Goal: Check status: Check status

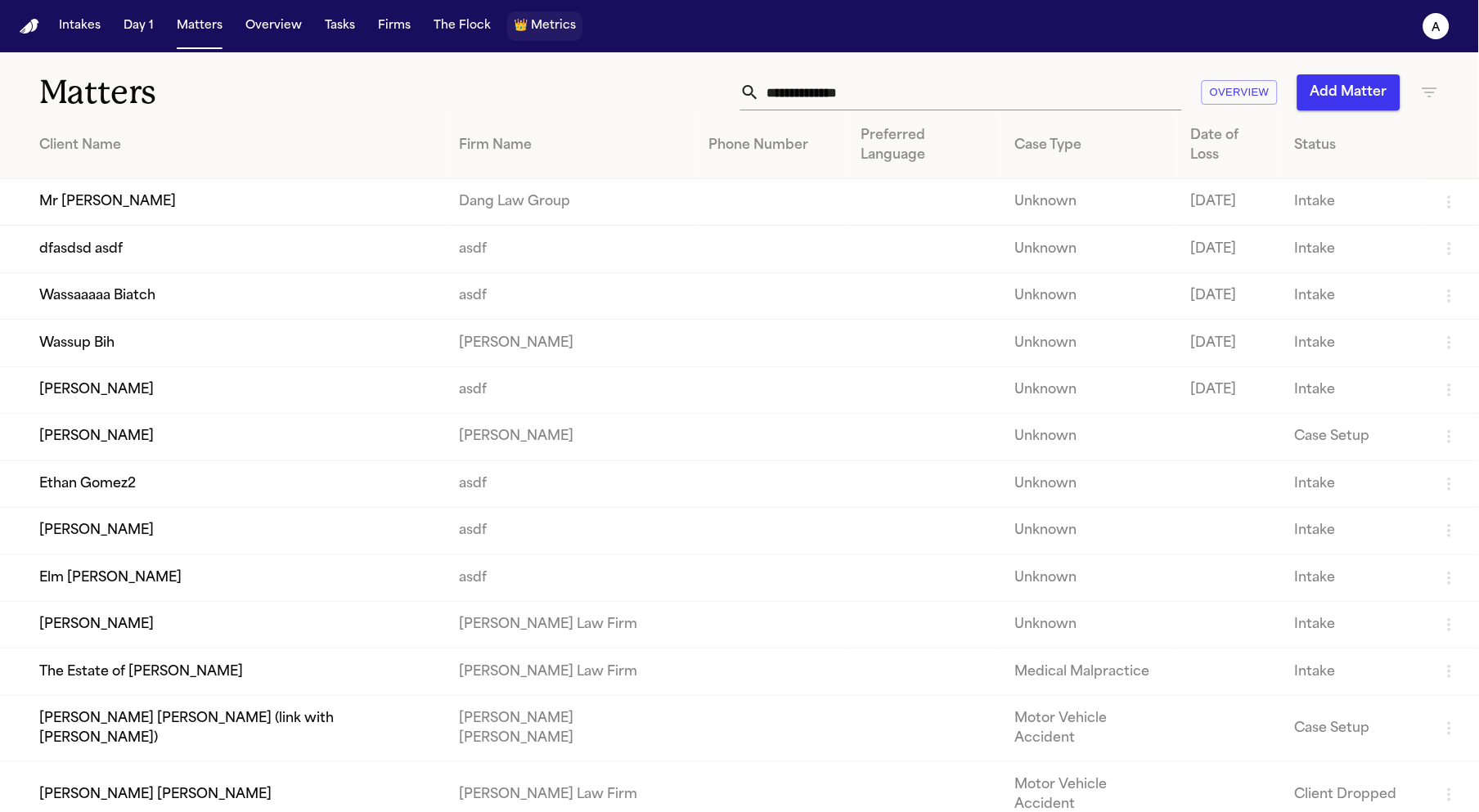
click at [545, 34] on span "Metrics" at bounding box center [553, 26] width 45 height 16
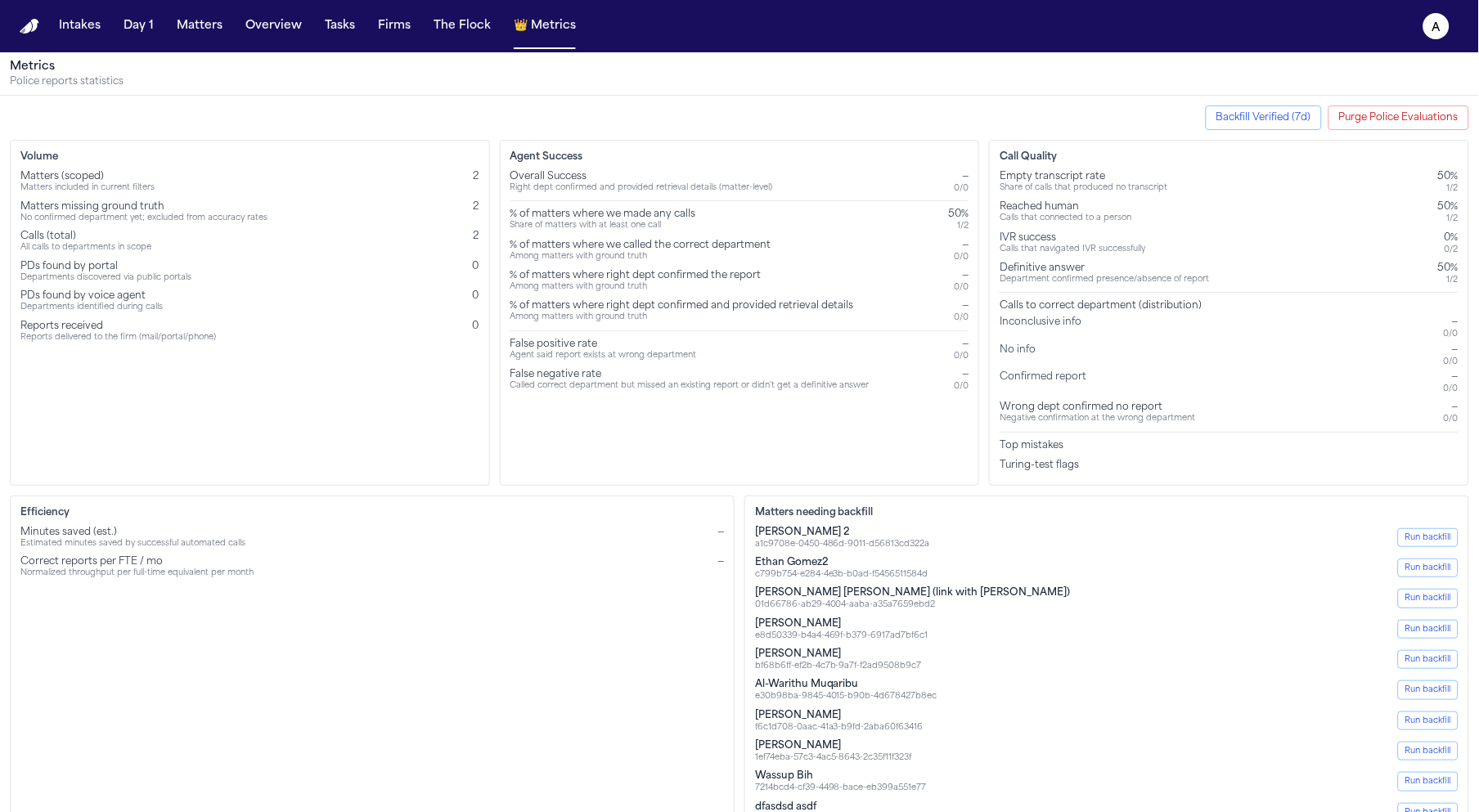
click at [1414, 119] on button "Purge Police Evaluations" at bounding box center [1398, 118] width 141 height 25
click at [1402, 124] on button "Purge Police Evaluations" at bounding box center [1398, 118] width 141 height 25
click at [1263, 117] on button "Backfill Verified (7d)" at bounding box center [1263, 118] width 116 height 25
click at [1252, 109] on button "Backfill Verified (7d)" at bounding box center [1263, 118] width 116 height 25
click at [1263, 115] on button "Backfill Verified (7d)" at bounding box center [1263, 118] width 116 height 25
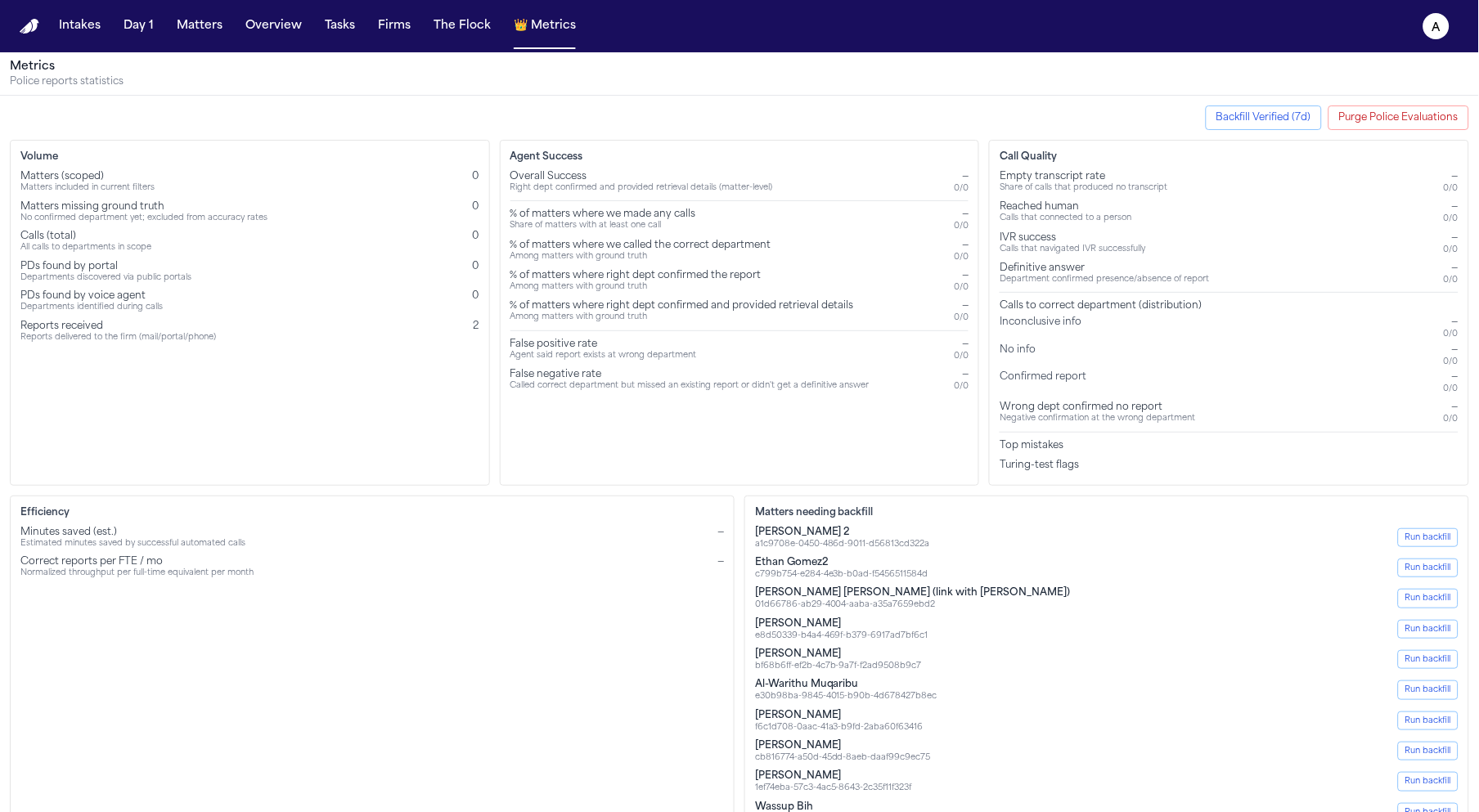
click at [1306, 111] on button "Backfill Verified (7d)" at bounding box center [1263, 118] width 116 height 25
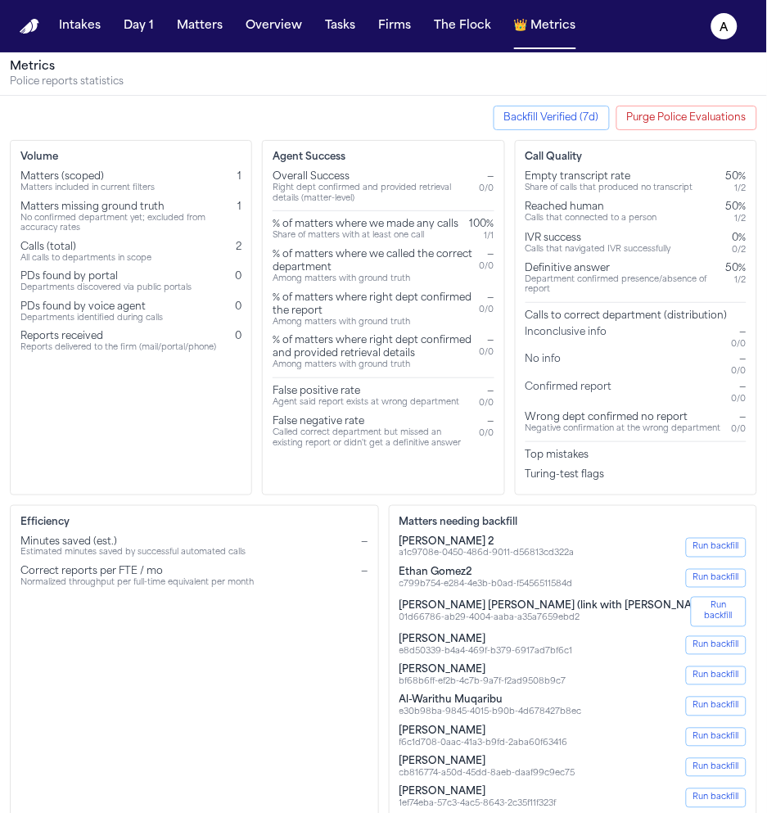
click at [593, 118] on button "Backfill Verified (7d)" at bounding box center [551, 118] width 116 height 25
click at [559, 107] on button "Backfill Verified (7d)" at bounding box center [551, 118] width 116 height 25
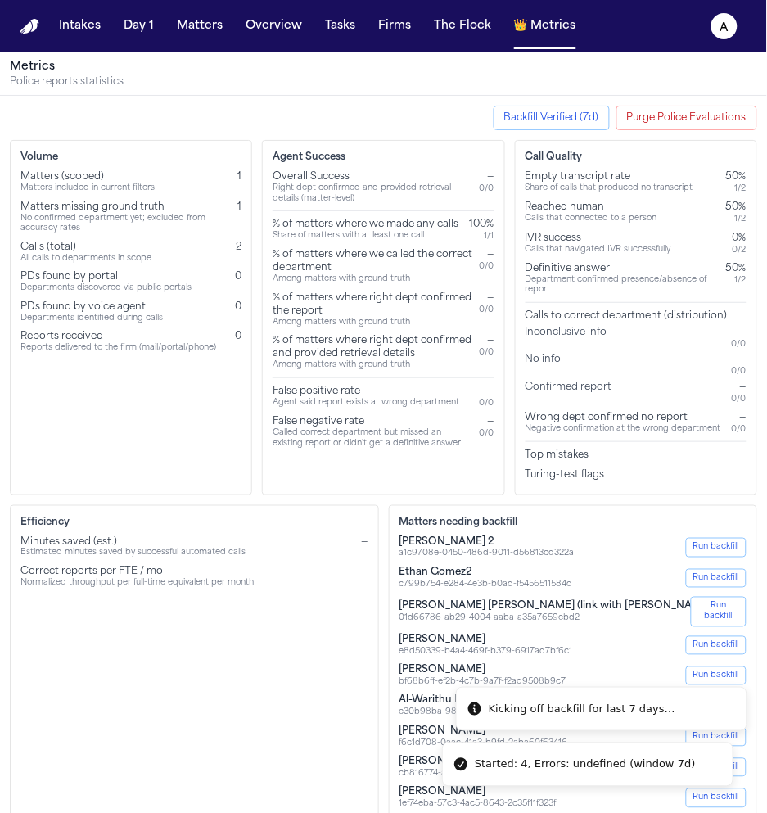
drag, startPoint x: 696, startPoint y: 769, endPoint x: 569, endPoint y: 762, distance: 127.9
click at [569, 762] on div "Started: 4, Errors: undefined (window 7d)" at bounding box center [585, 764] width 221 height 16
click at [569, 762] on div "Started: 4, Errors: undefined (window 7d)" at bounding box center [599, 764] width 221 height 16
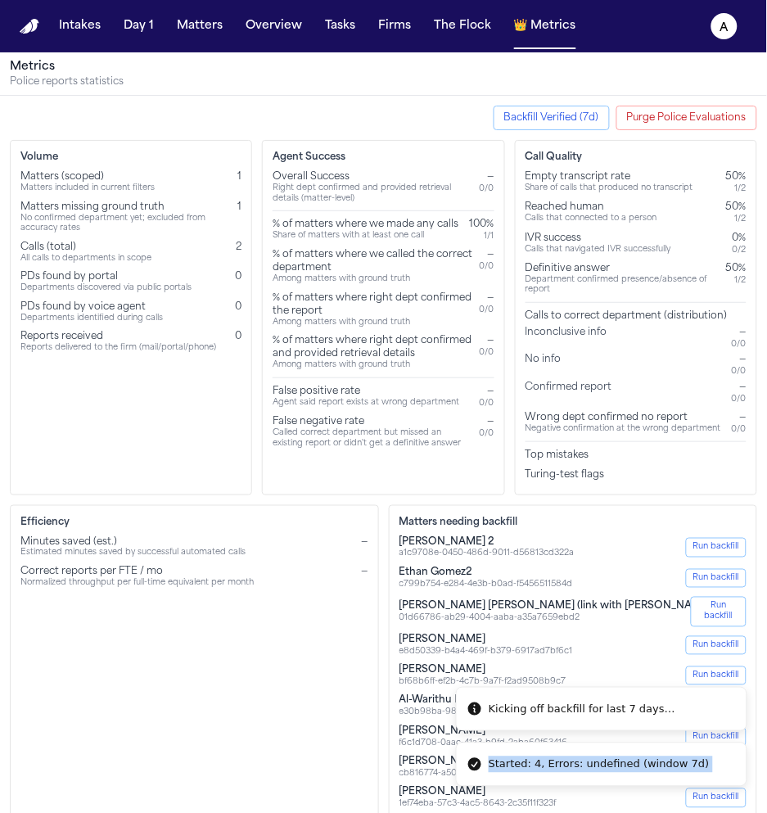
click at [570, 761] on div "Started: 4, Errors: undefined (window 7d)" at bounding box center [599, 764] width 221 height 16
copy ol "Started: 4, Errors: undefined (window 7d)"
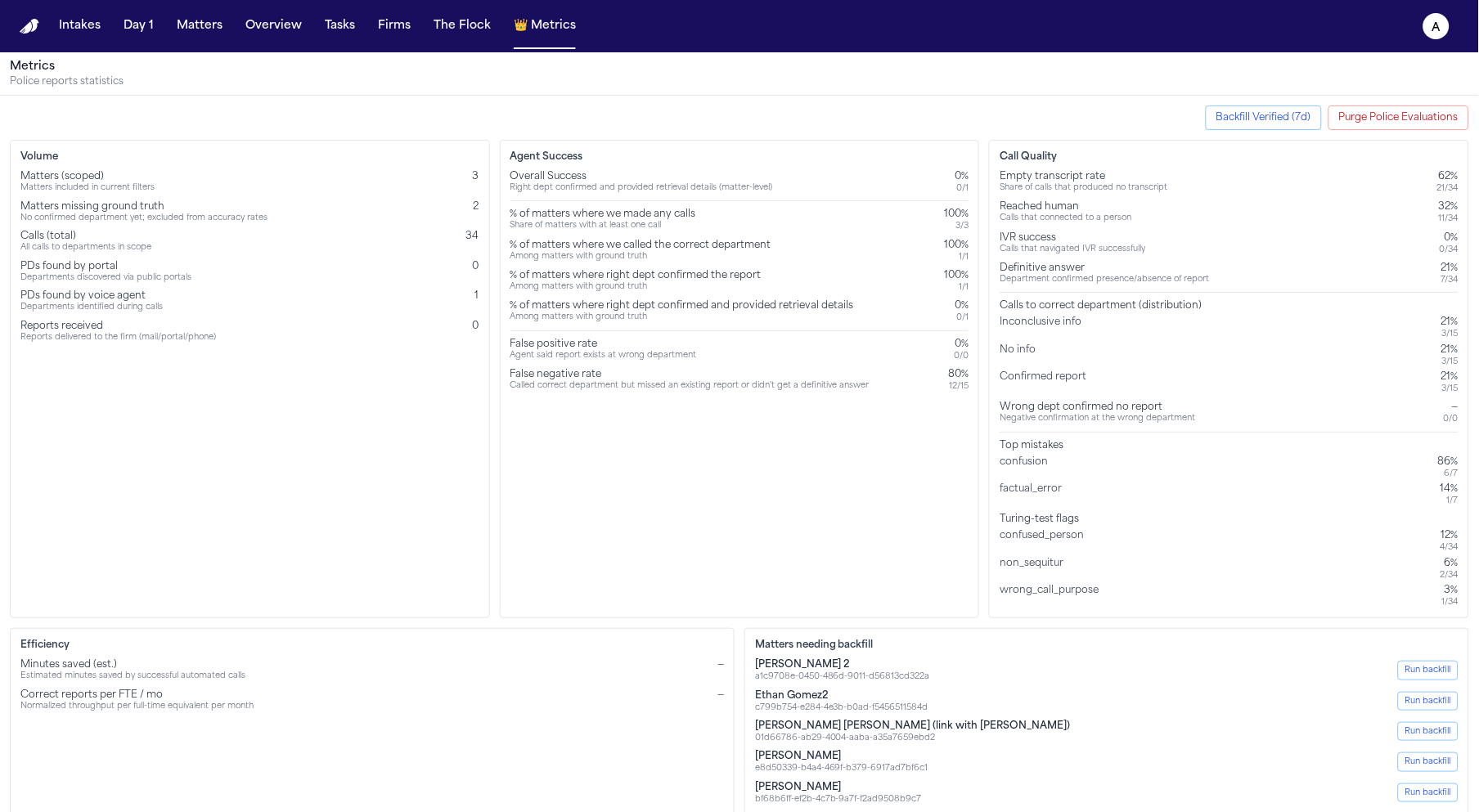
click at [765, 225] on div "3 / 3" at bounding box center [955, 226] width 25 height 11
click at [765, 368] on div "False negative rate" at bounding box center [690, 374] width 359 height 13
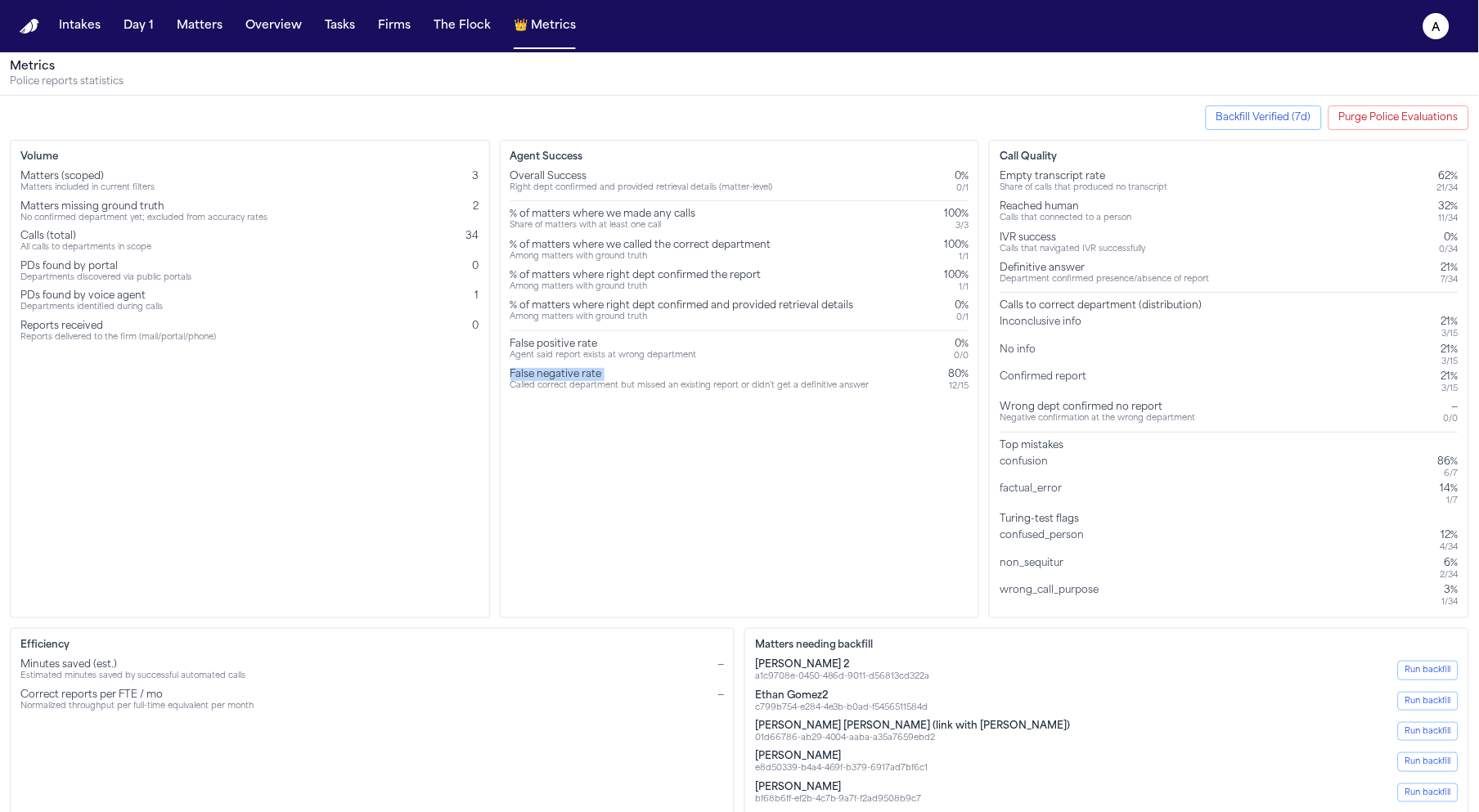
click at [765, 368] on div "False negative rate" at bounding box center [690, 374] width 359 height 13
click at [765, 233] on div "Overall Success Right dept confirmed and provided retrieval details (matter-lev…" at bounding box center [740, 281] width 459 height 222
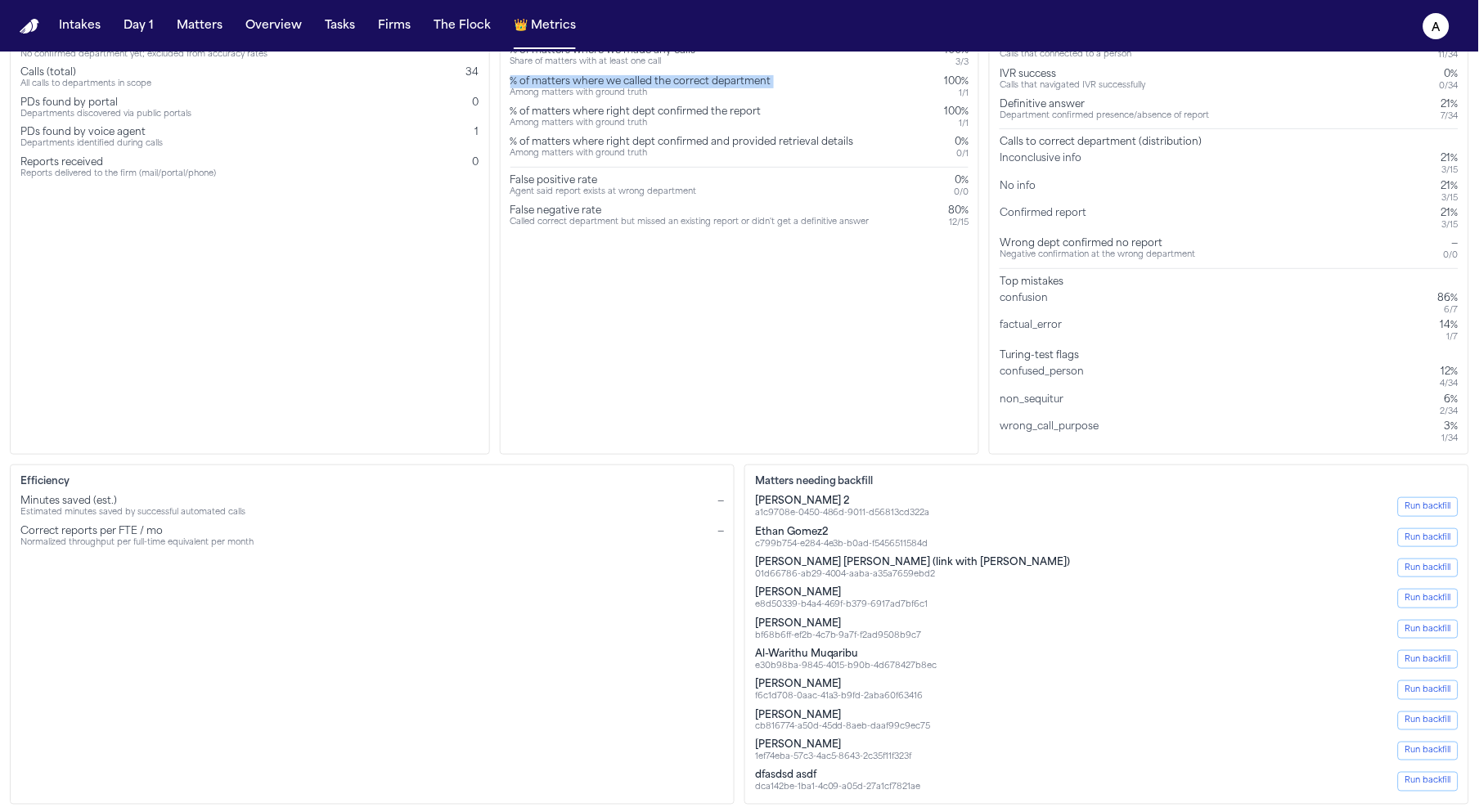
scroll to position [165, 0]
click at [765, 781] on button "Run backfill" at bounding box center [1428, 779] width 61 height 19
click at [765, 501] on button "Run backfill" at bounding box center [1428, 504] width 61 height 19
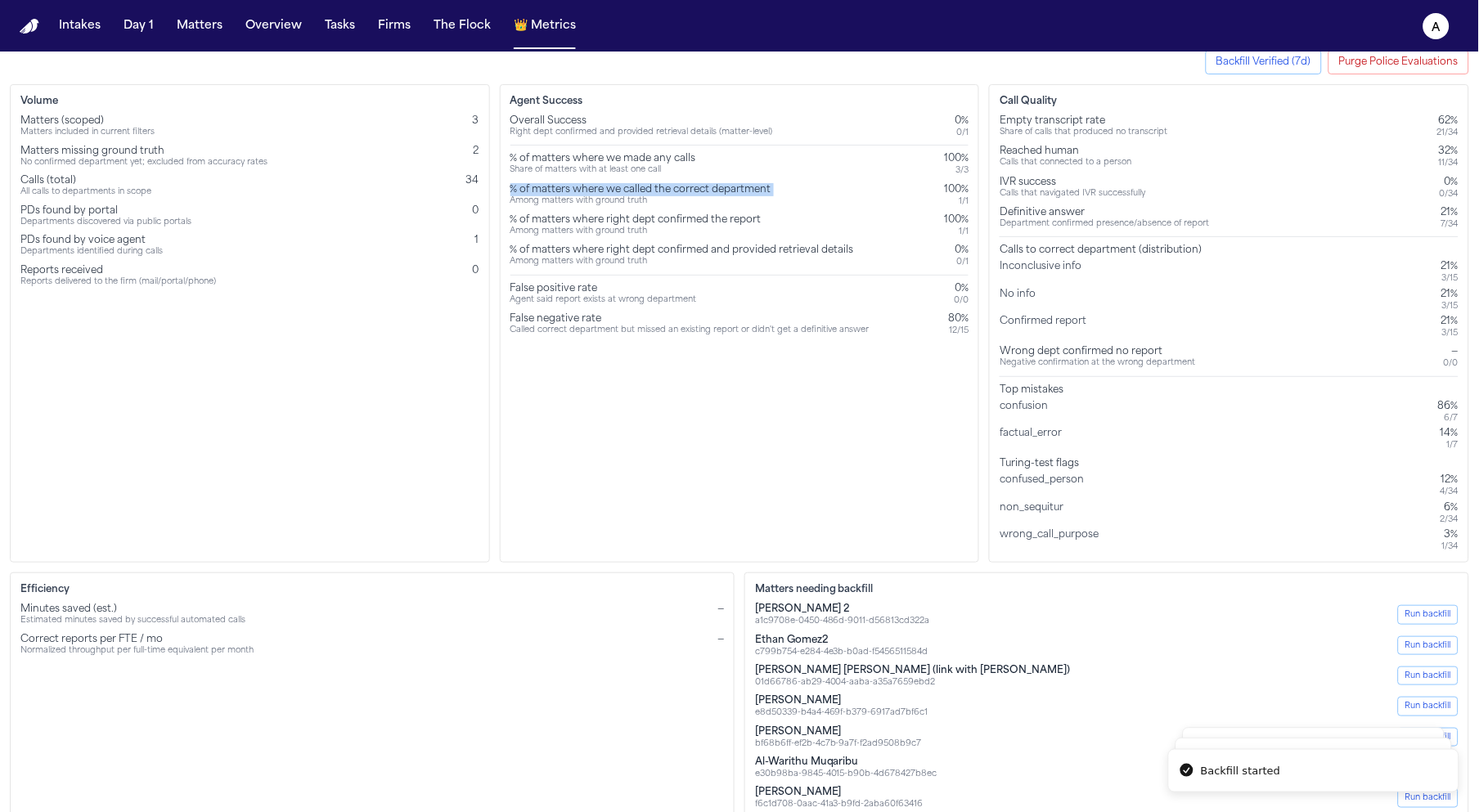
scroll to position [0, 0]
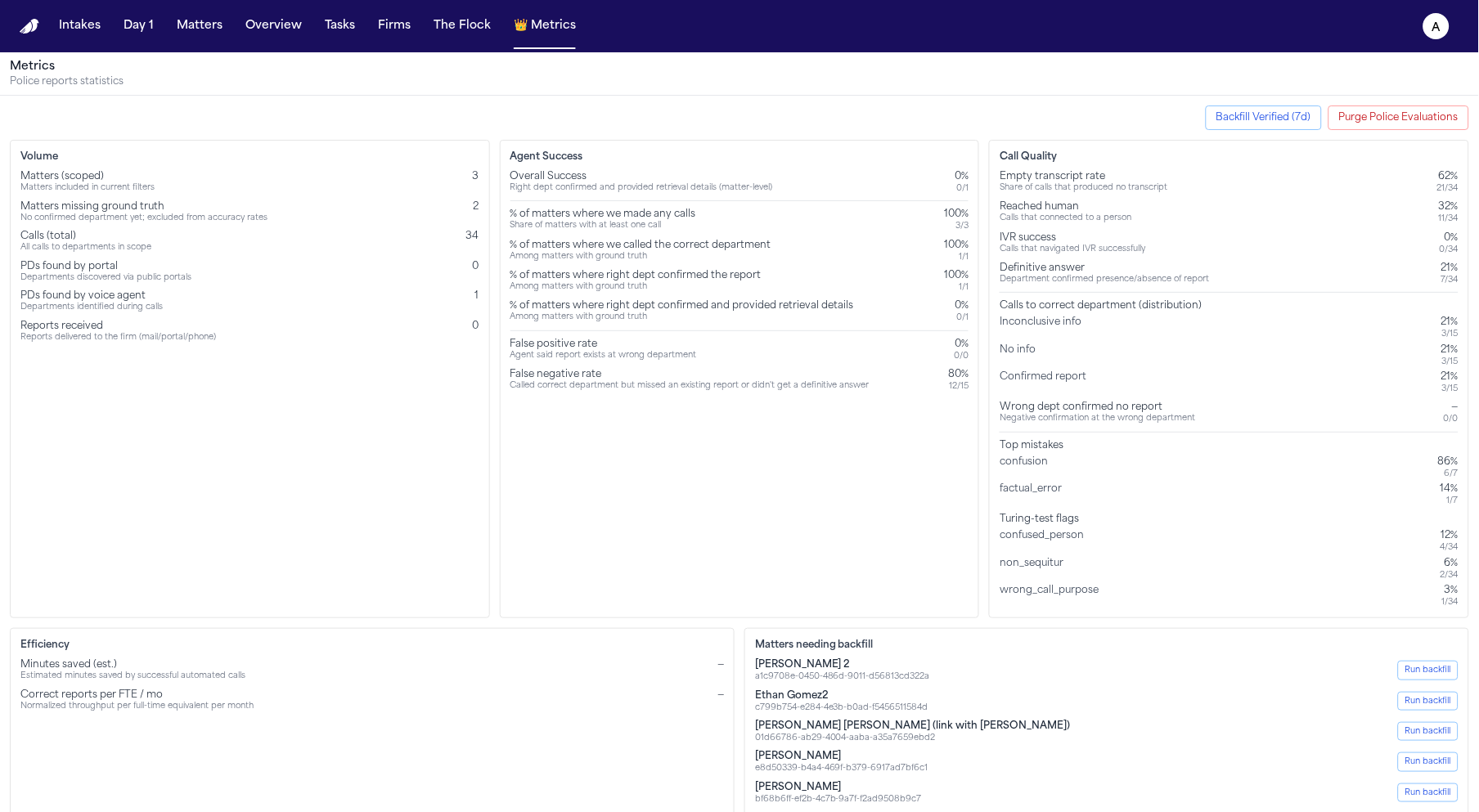
click at [327, 92] on div "Metrics Police reports statistics" at bounding box center [740, 73] width 1479 height 43
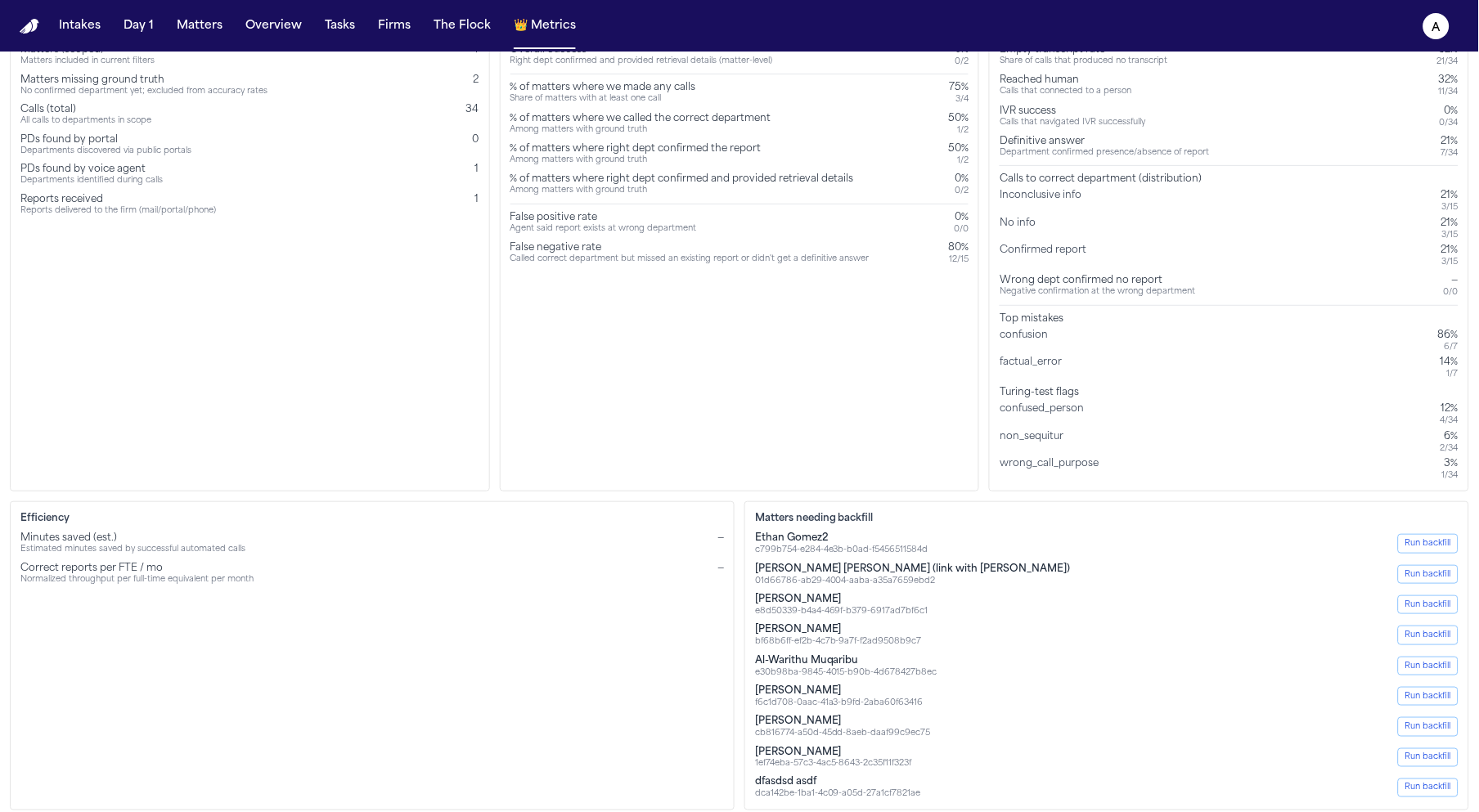
scroll to position [135, 0]
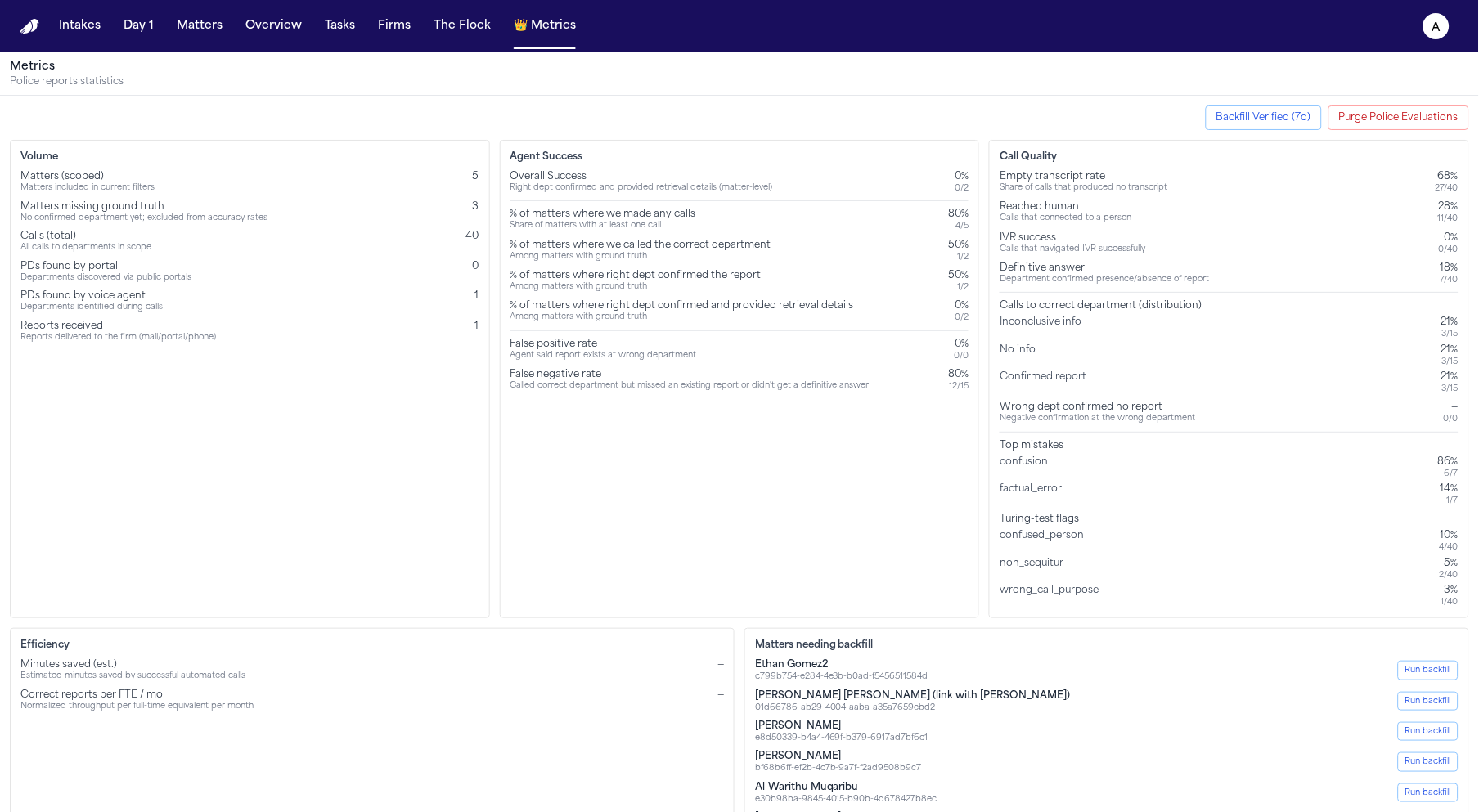
click at [1069, 190] on div "Share of calls that produced no transcript" at bounding box center [1083, 188] width 168 height 11
click at [998, 170] on div "Call Quality Empty transcript rate Share of calls that produced no transcript 6…" at bounding box center [1228, 379] width 480 height 478
click at [322, 229] on div "Matters (scoped) Matters included in current filters 5 Matters missing ground t…" at bounding box center [249, 256] width 459 height 173
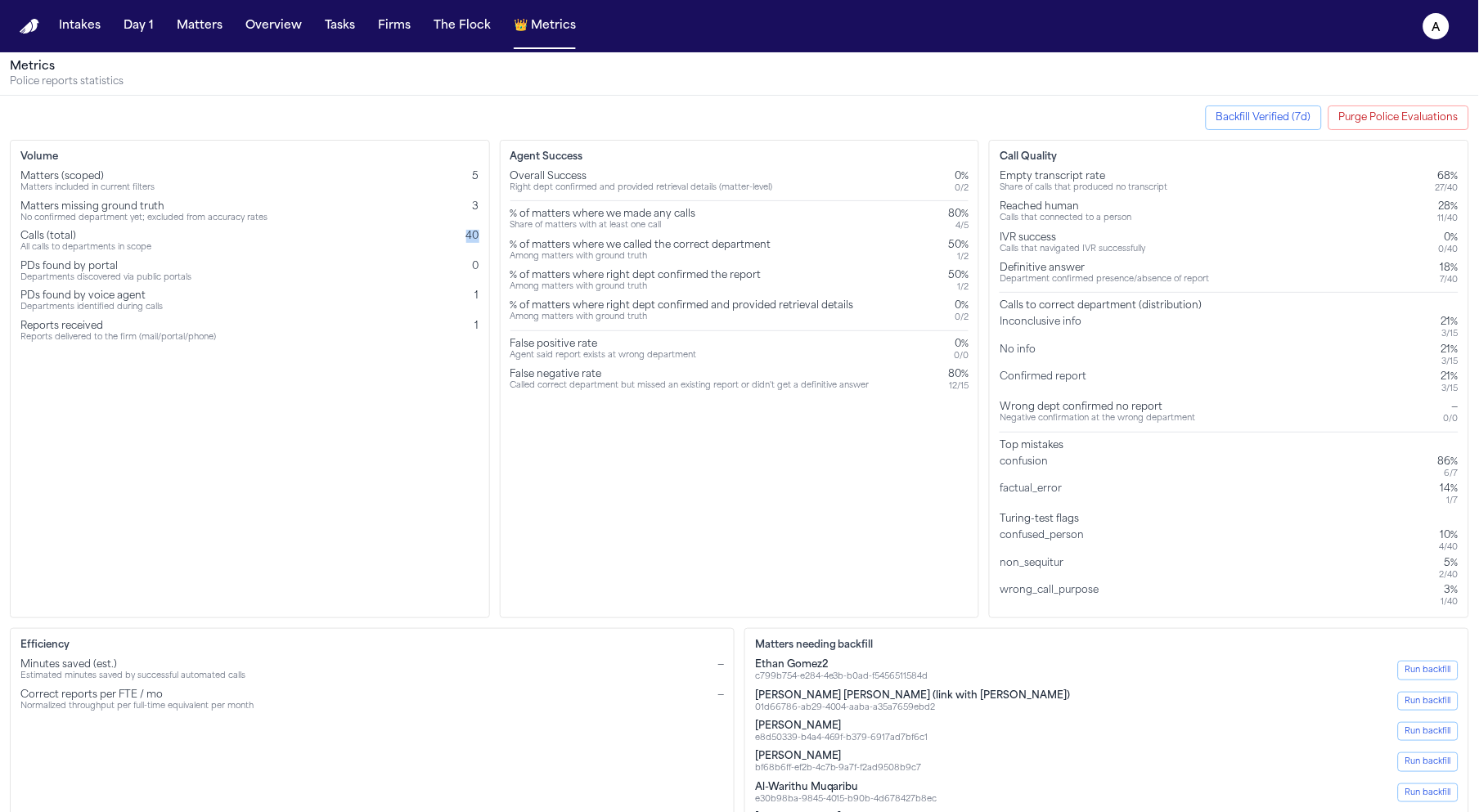
click at [322, 229] on div "Matters (scoped) Matters included in current filters 5 Matters missing ground t…" at bounding box center [249, 256] width 459 height 173
click at [601, 462] on div "Agent Success Overall Success Right dept confirmed and provided retrieval detai…" at bounding box center [740, 379] width 480 height 478
click at [402, 196] on div "Matters (scoped) Matters included in current filters 5 Matters missing ground t…" at bounding box center [249, 256] width 459 height 173
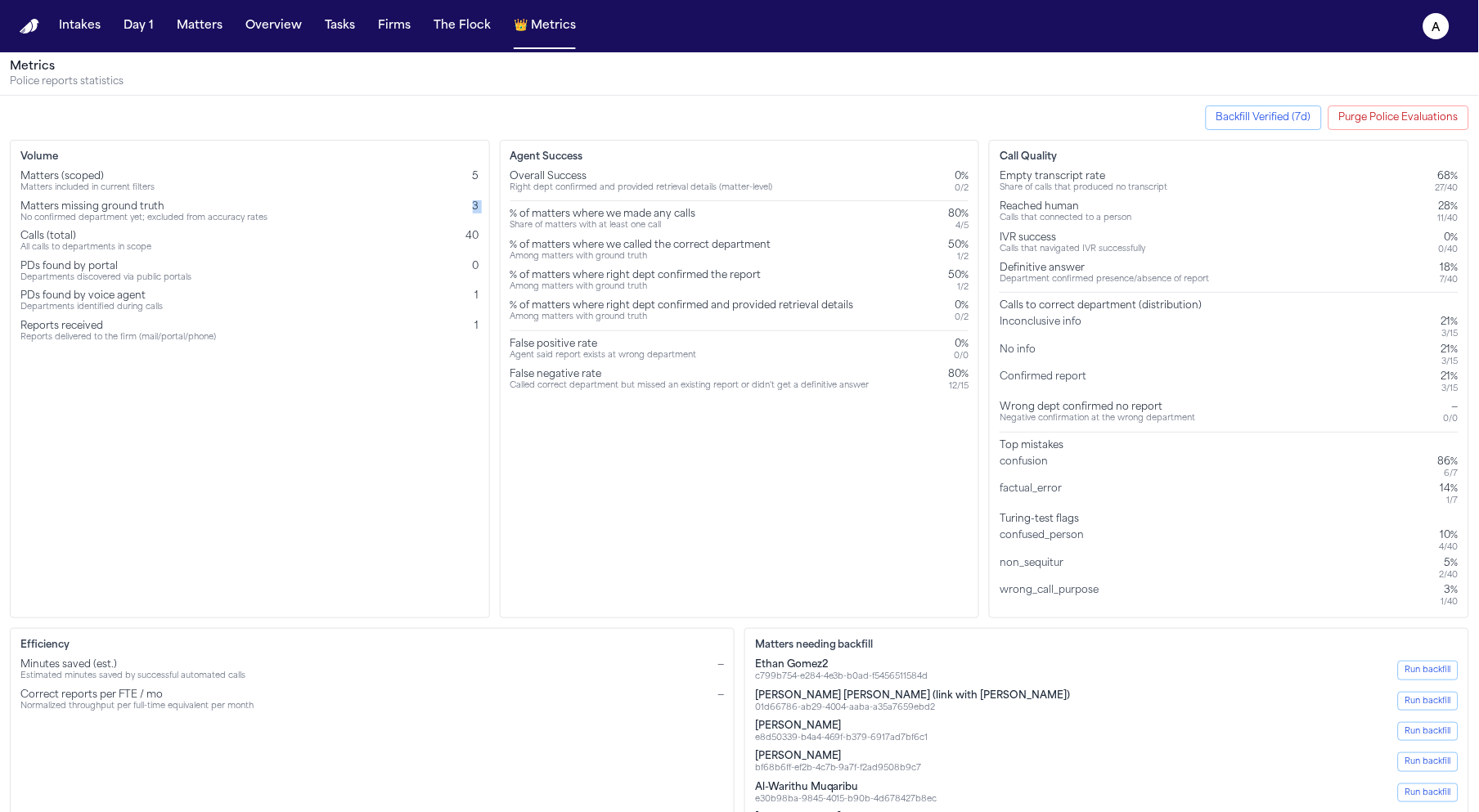
click at [402, 196] on div "Matters (scoped) Matters included in current filters 5 Matters missing ground t…" at bounding box center [249, 256] width 459 height 173
click at [773, 547] on div "Agent Success Overall Success Right dept confirmed and provided retrieval detai…" at bounding box center [740, 379] width 480 height 478
click at [748, 274] on div "% of matters where right dept confirmed the report" at bounding box center [636, 275] width 251 height 13
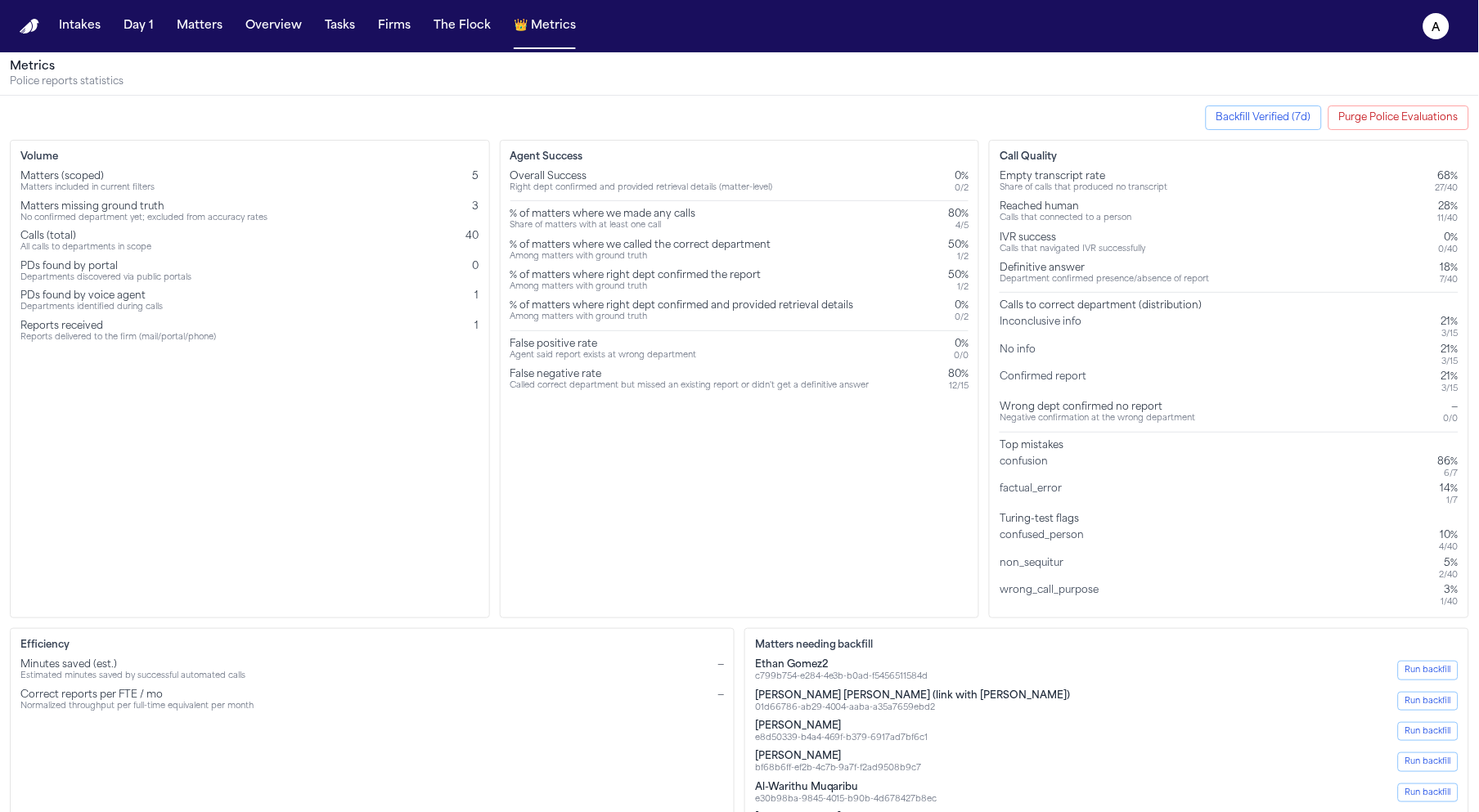
click at [812, 516] on div "Agent Success Overall Success Right dept confirmed and provided retrieval detai…" at bounding box center [740, 379] width 480 height 478
click at [708, 488] on div "Agent Success Overall Success Right dept confirmed and provided retrieval detai…" at bounding box center [740, 379] width 480 height 478
click at [537, 445] on div "Agent Success Overall Success Right dept confirmed and provided retrieval detai…" at bounding box center [740, 379] width 480 height 478
click at [178, 39] on button "Matters" at bounding box center [199, 25] width 59 height 29
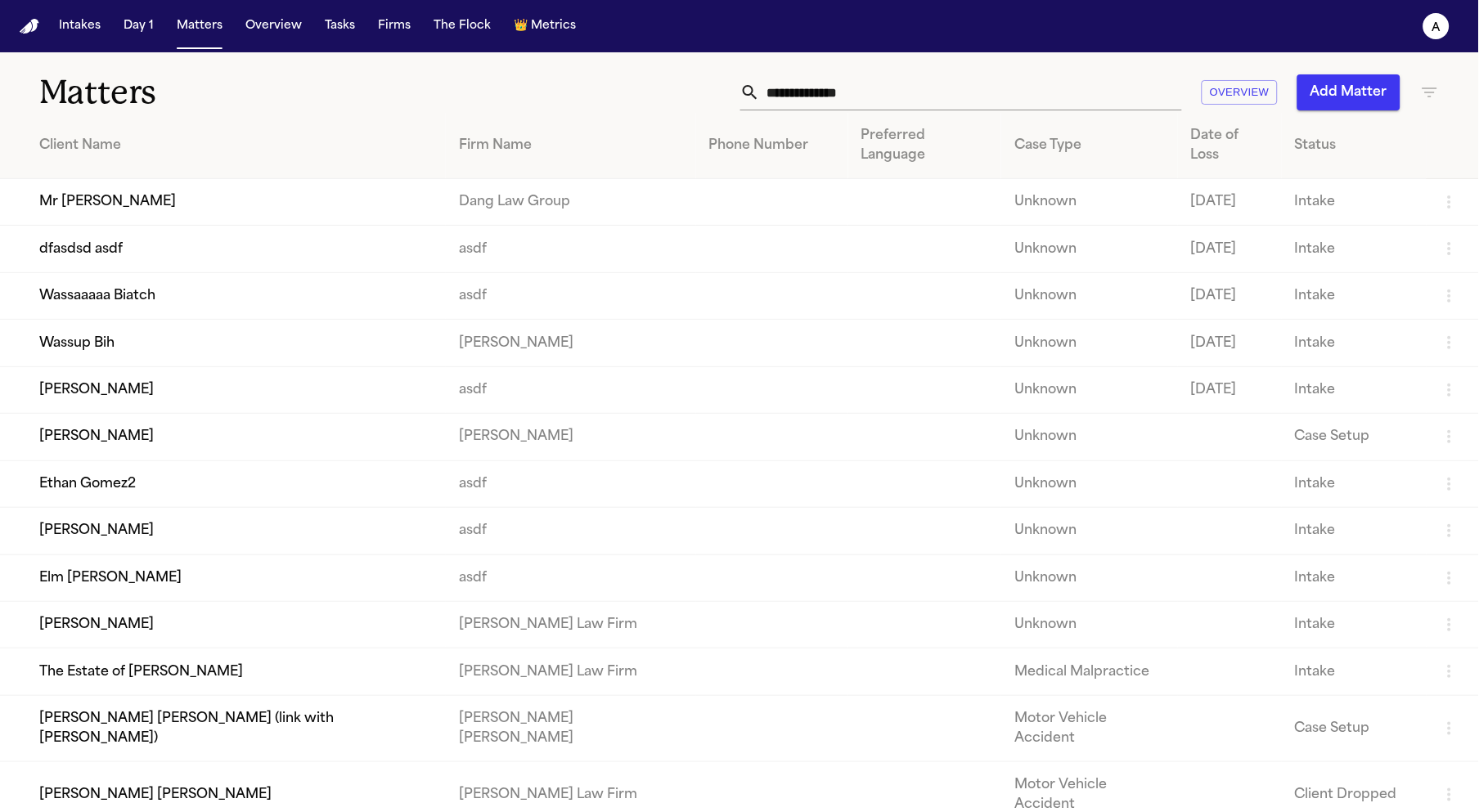
click at [155, 204] on td "Mr Poopybutt" at bounding box center [223, 202] width 446 height 47
click at [232, 273] on td "Wassaaaaa Biatch" at bounding box center [223, 296] width 446 height 47
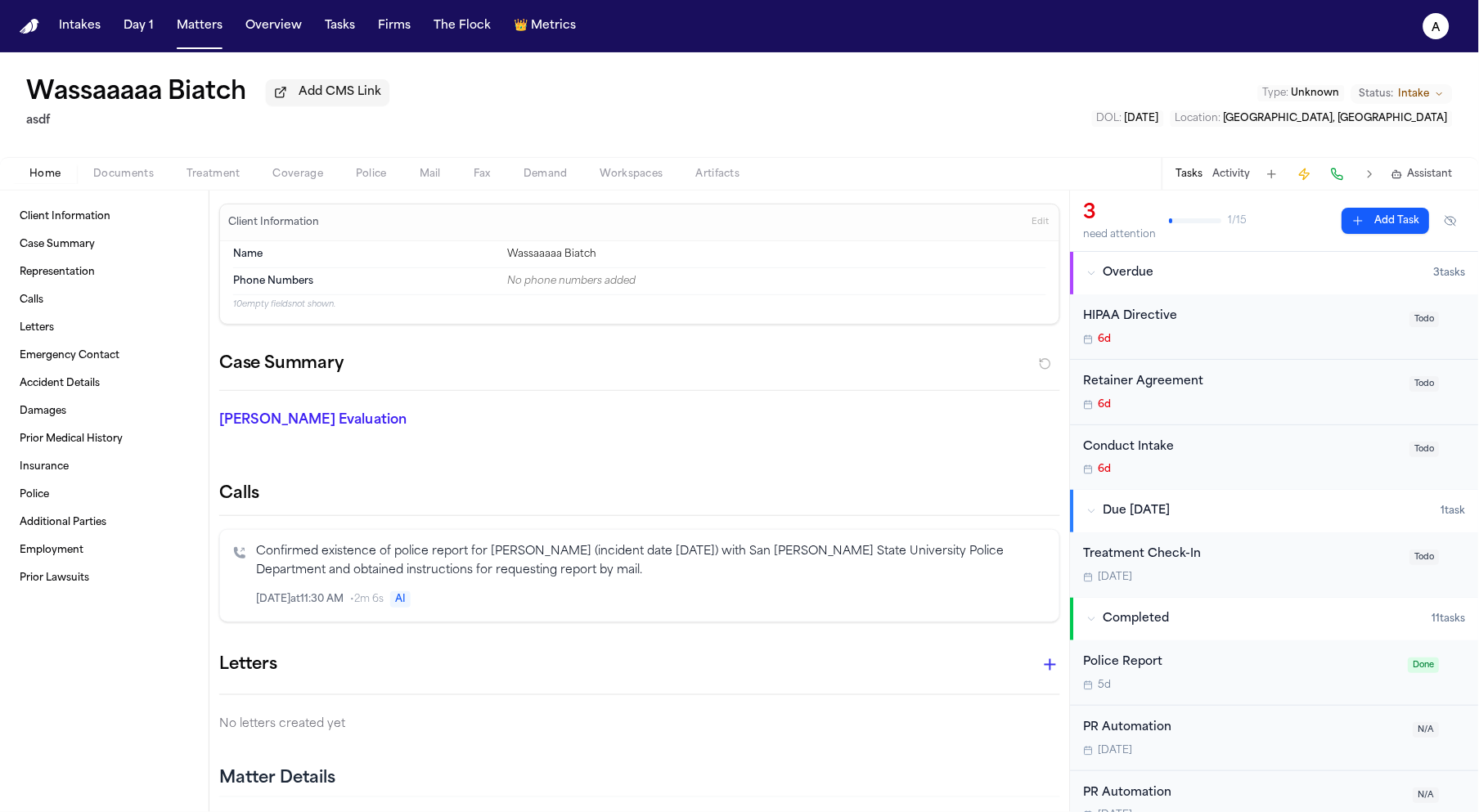
click at [356, 181] on span "Police" at bounding box center [371, 174] width 31 height 13
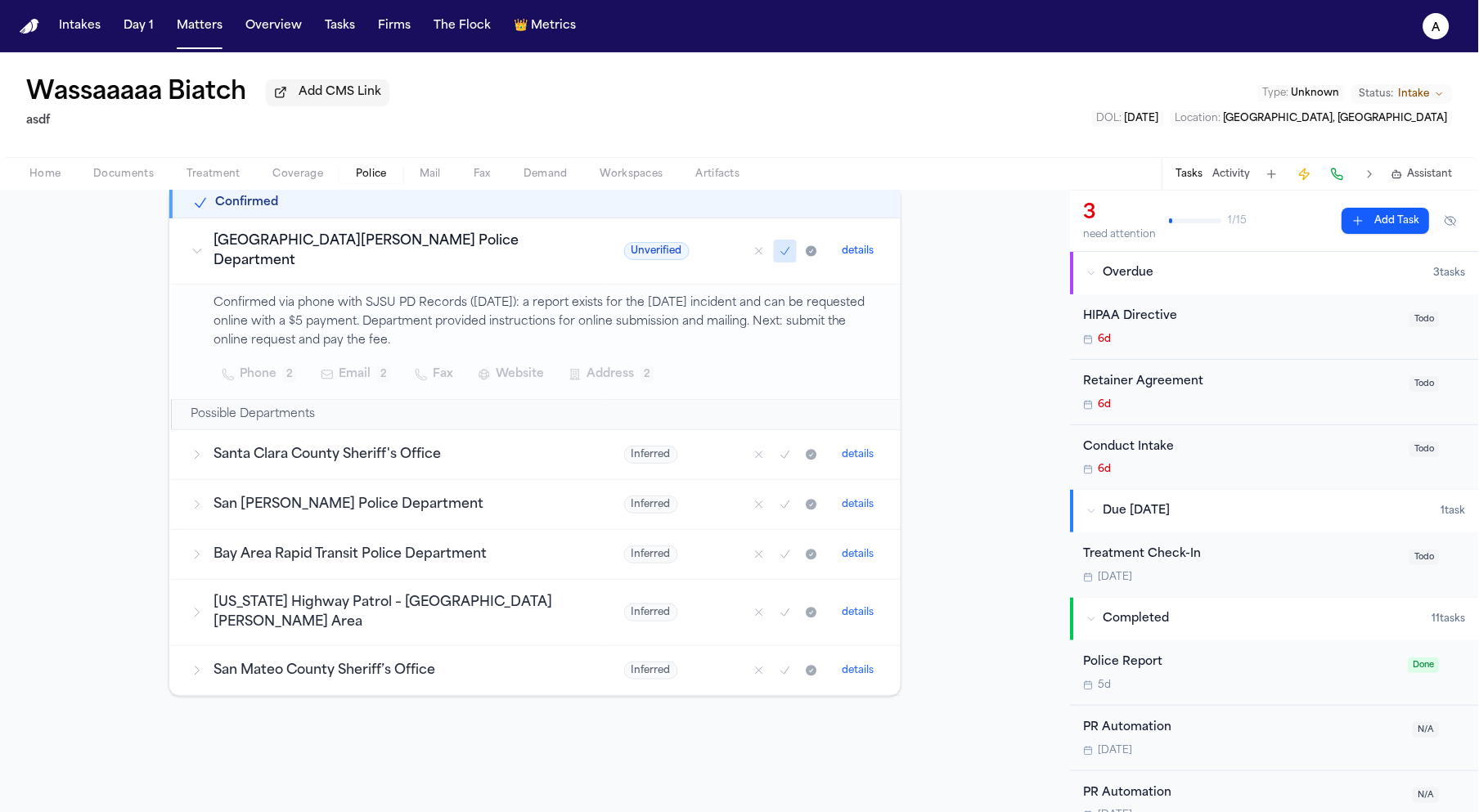
scroll to position [92, 0]
click at [624, 256] on span "Unverified" at bounding box center [656, 253] width 65 height 18
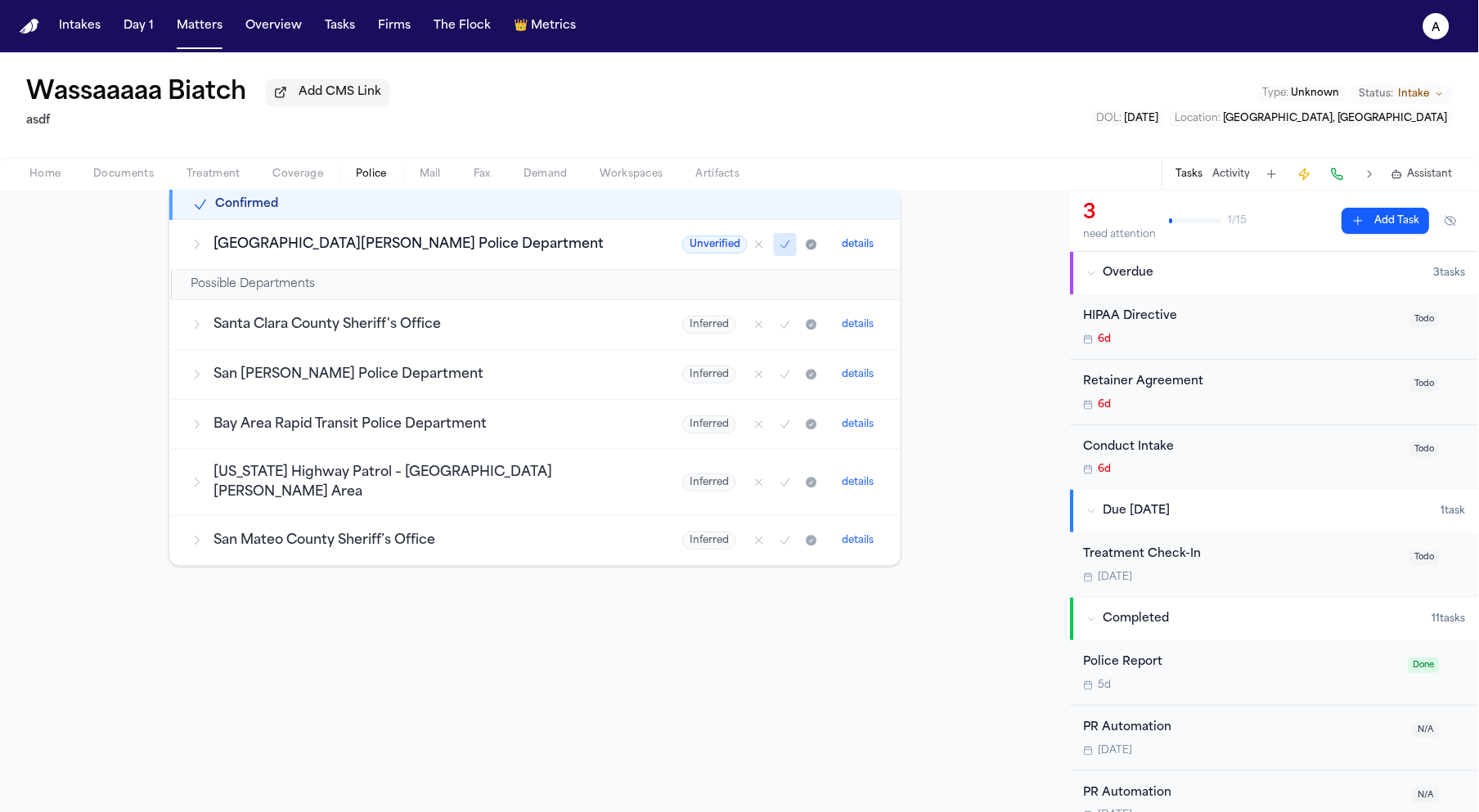
click at [682, 254] on span "Unverified" at bounding box center [714, 245] width 65 height 18
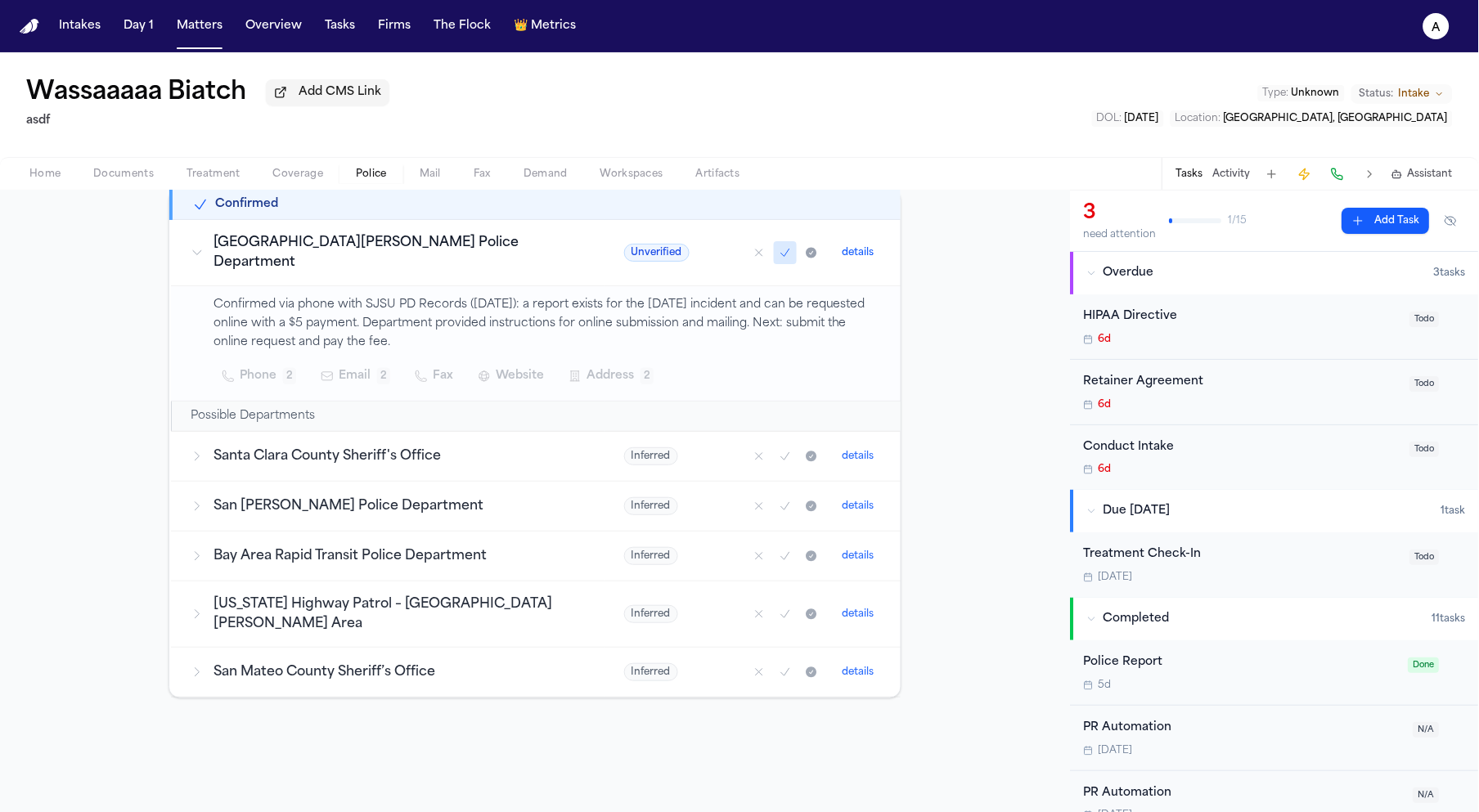
scroll to position [278, 0]
click at [859, 249] on button "details" at bounding box center [857, 252] width 45 height 20
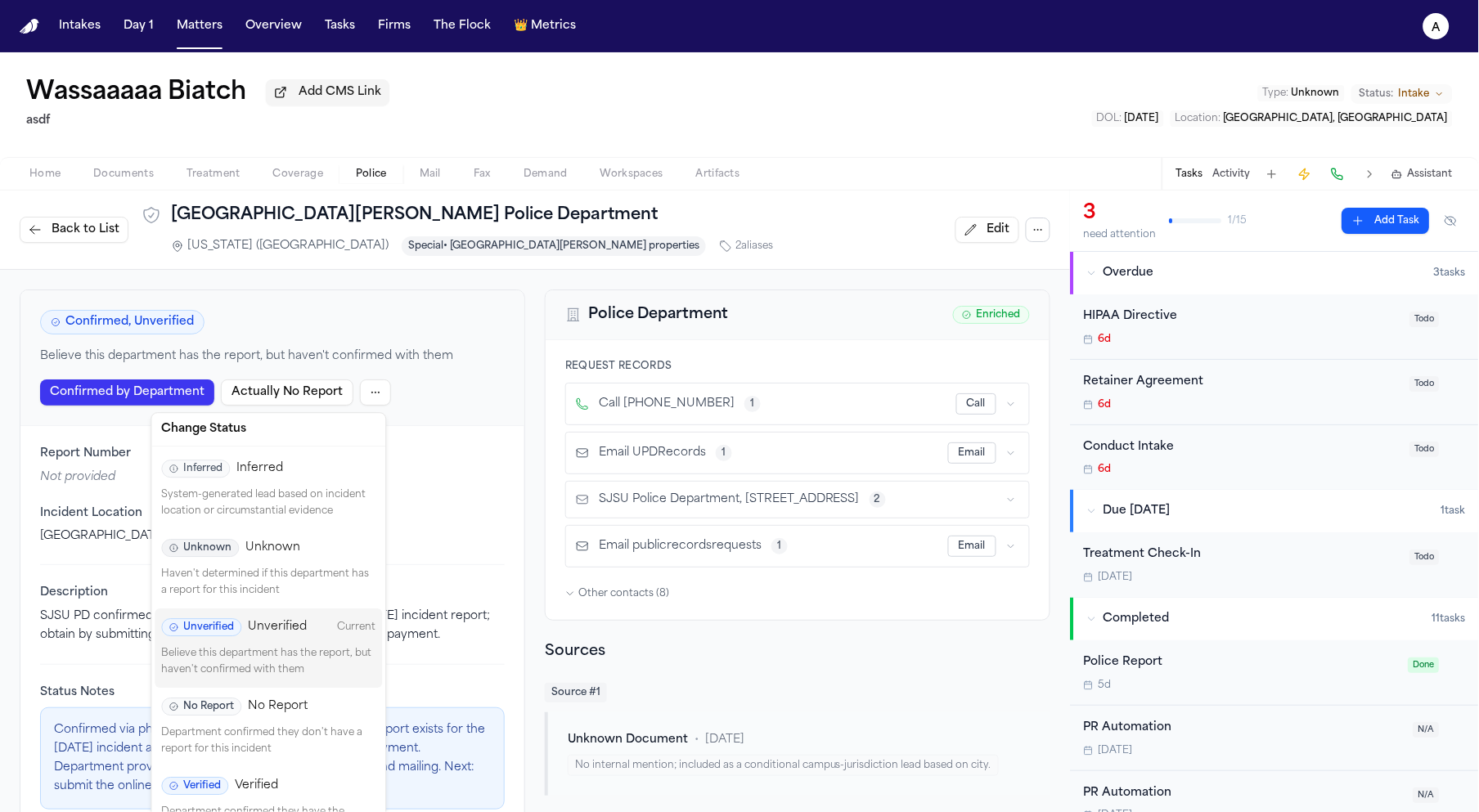
click at [374, 387] on html "Intakes Day 1 Matters Overview Tasks Firms The Flock 👑 Metrics a Wassaaaaa Biat…" at bounding box center [740, 406] width 1479 height 812
click at [302, 778] on div "Verified Verified" at bounding box center [268, 785] width 214 height 18
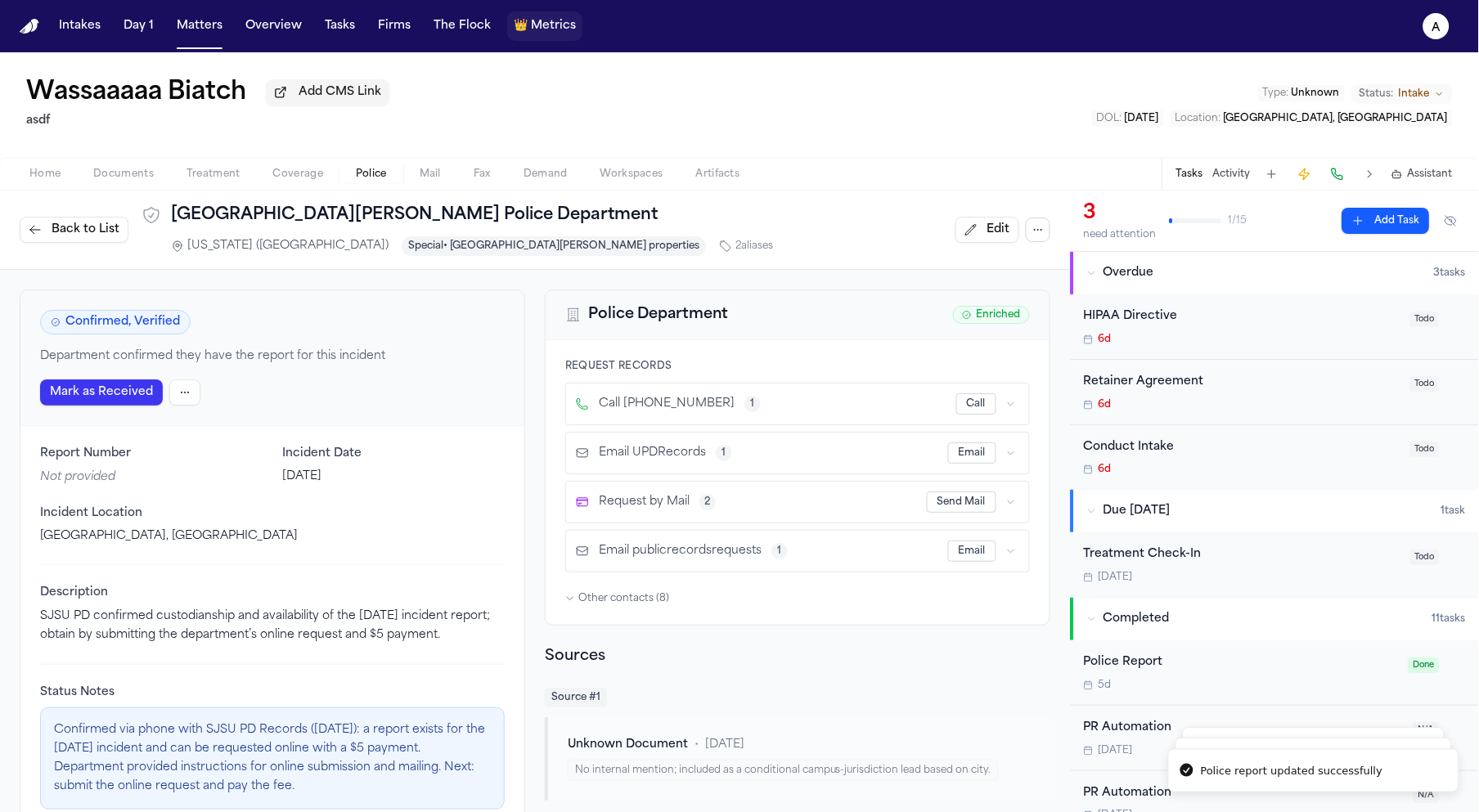
click at [531, 25] on span "Metrics" at bounding box center [553, 26] width 45 height 16
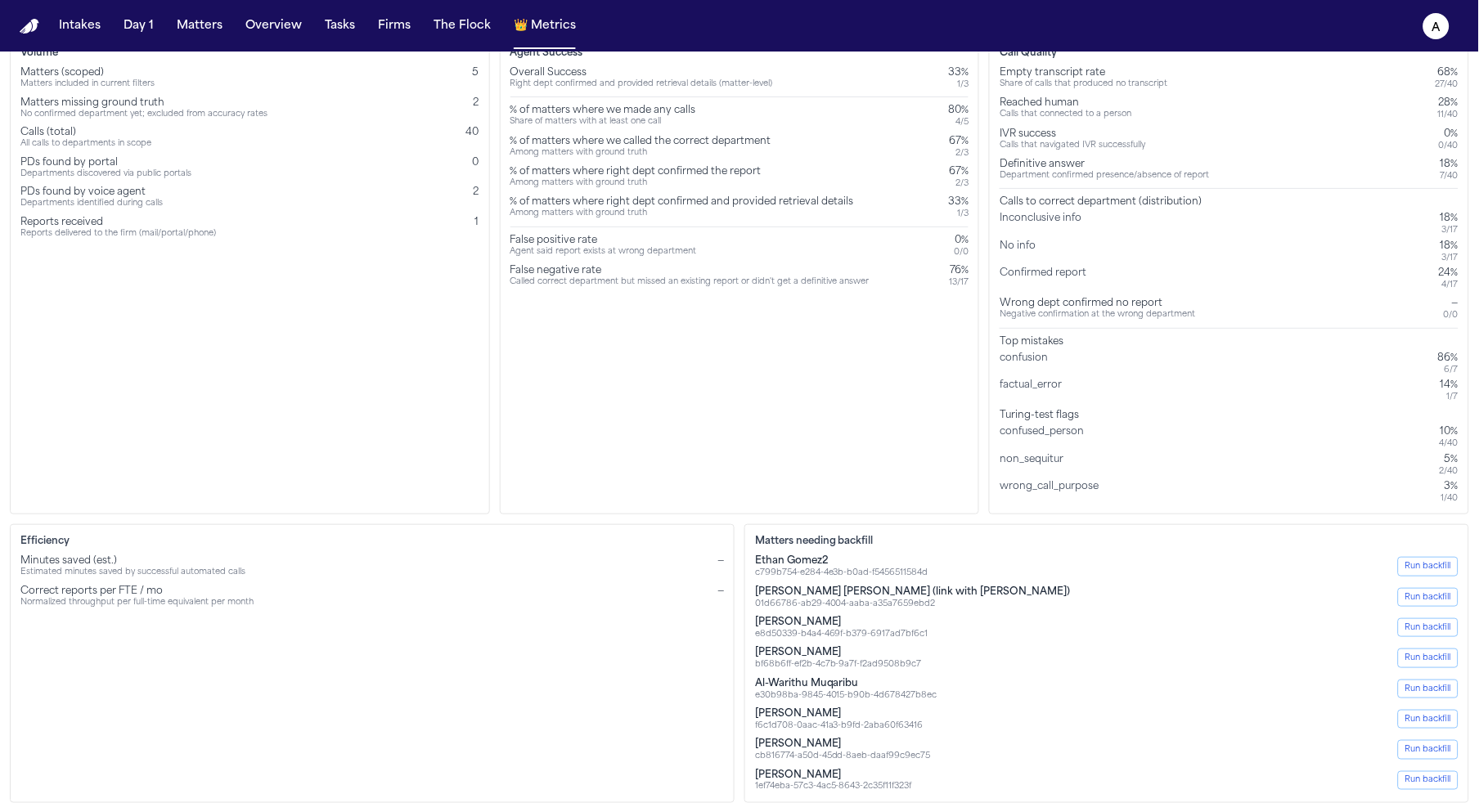
click at [646, 508] on div "Agent Success Overall Success Right dept confirmed and provided retrieval detai…" at bounding box center [740, 275] width 480 height 478
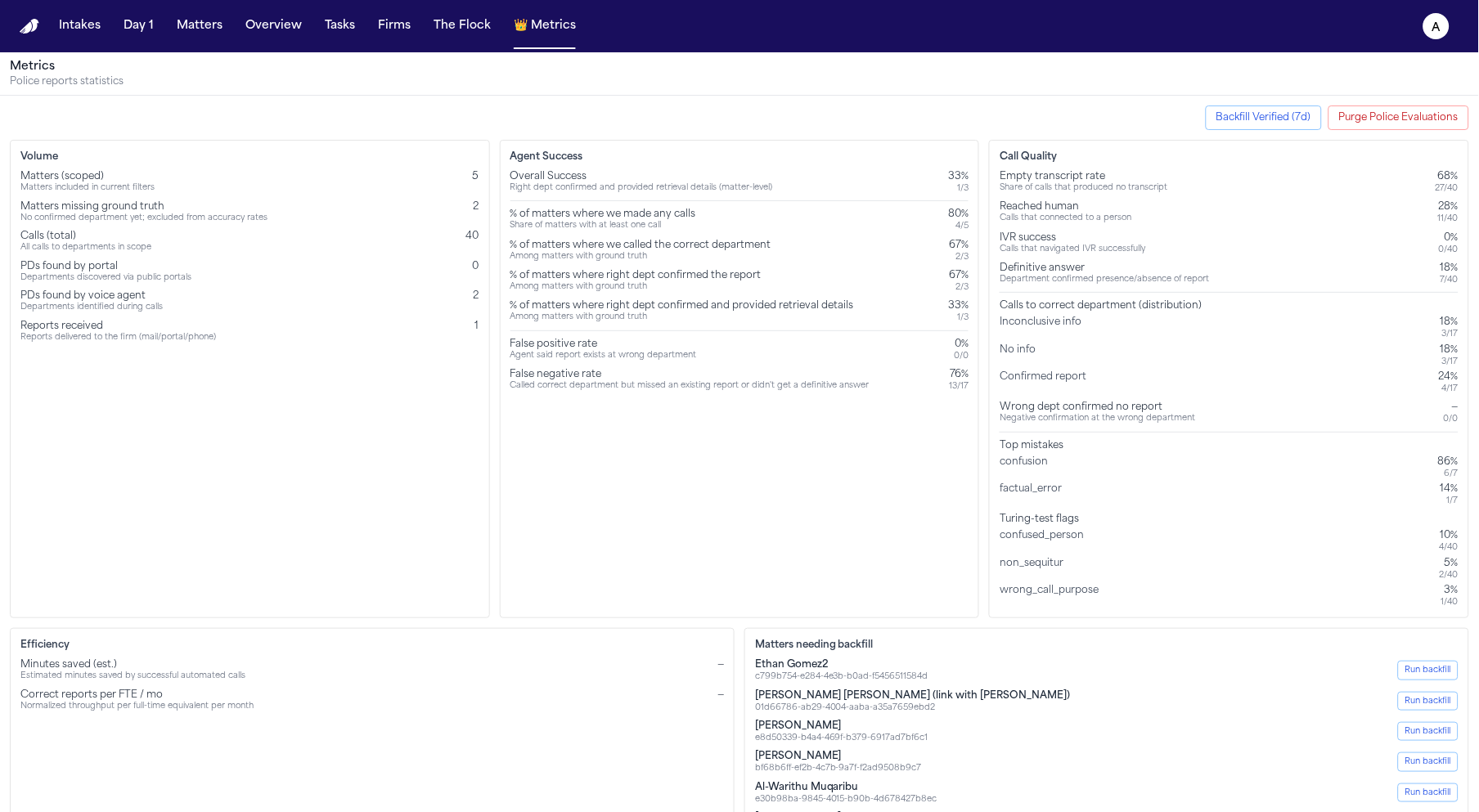
click at [208, 517] on div "Volume Matters (scoped) Matters included in current filters 5 Matters missing g…" at bounding box center [250, 379] width 480 height 478
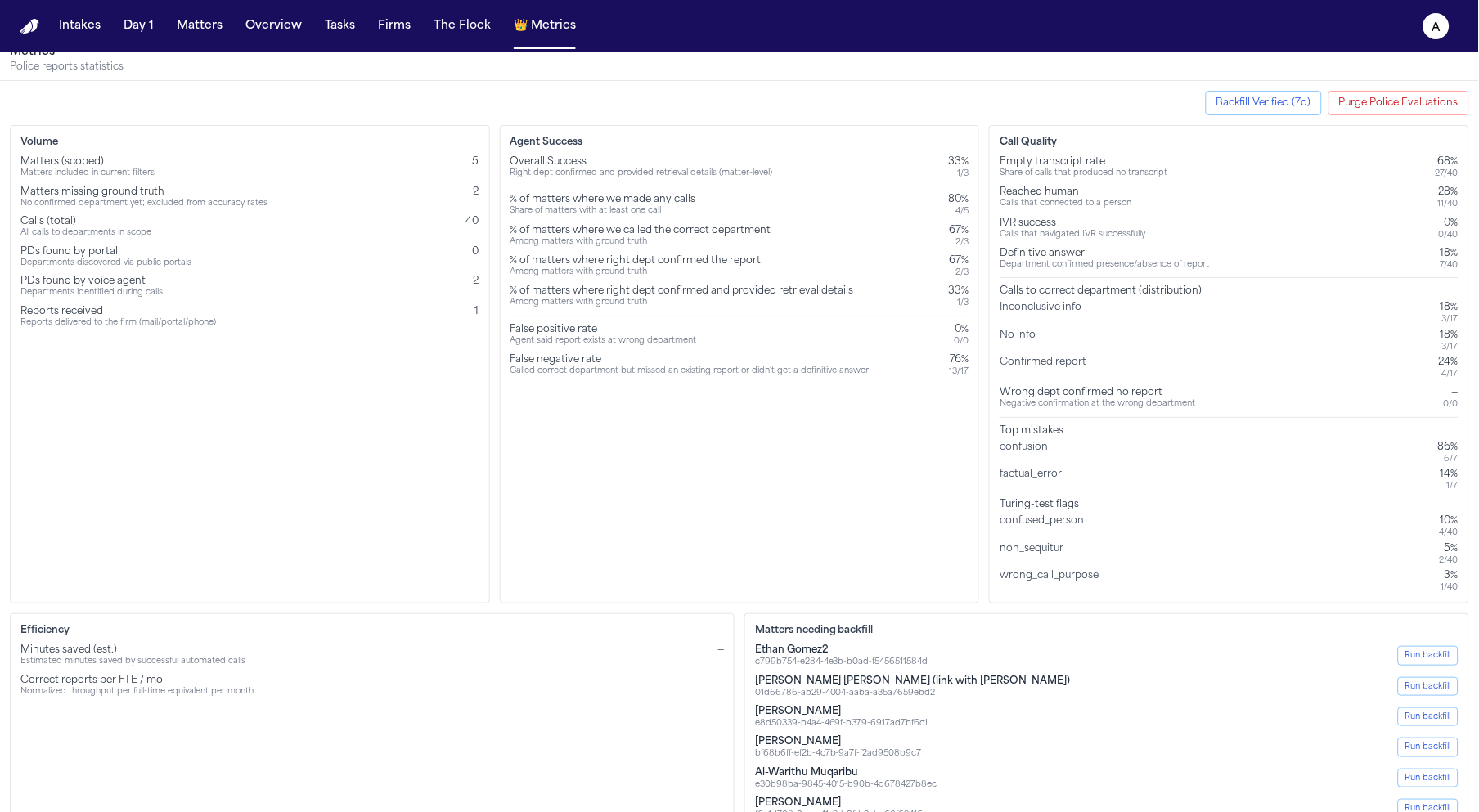
scroll to position [31, 0]
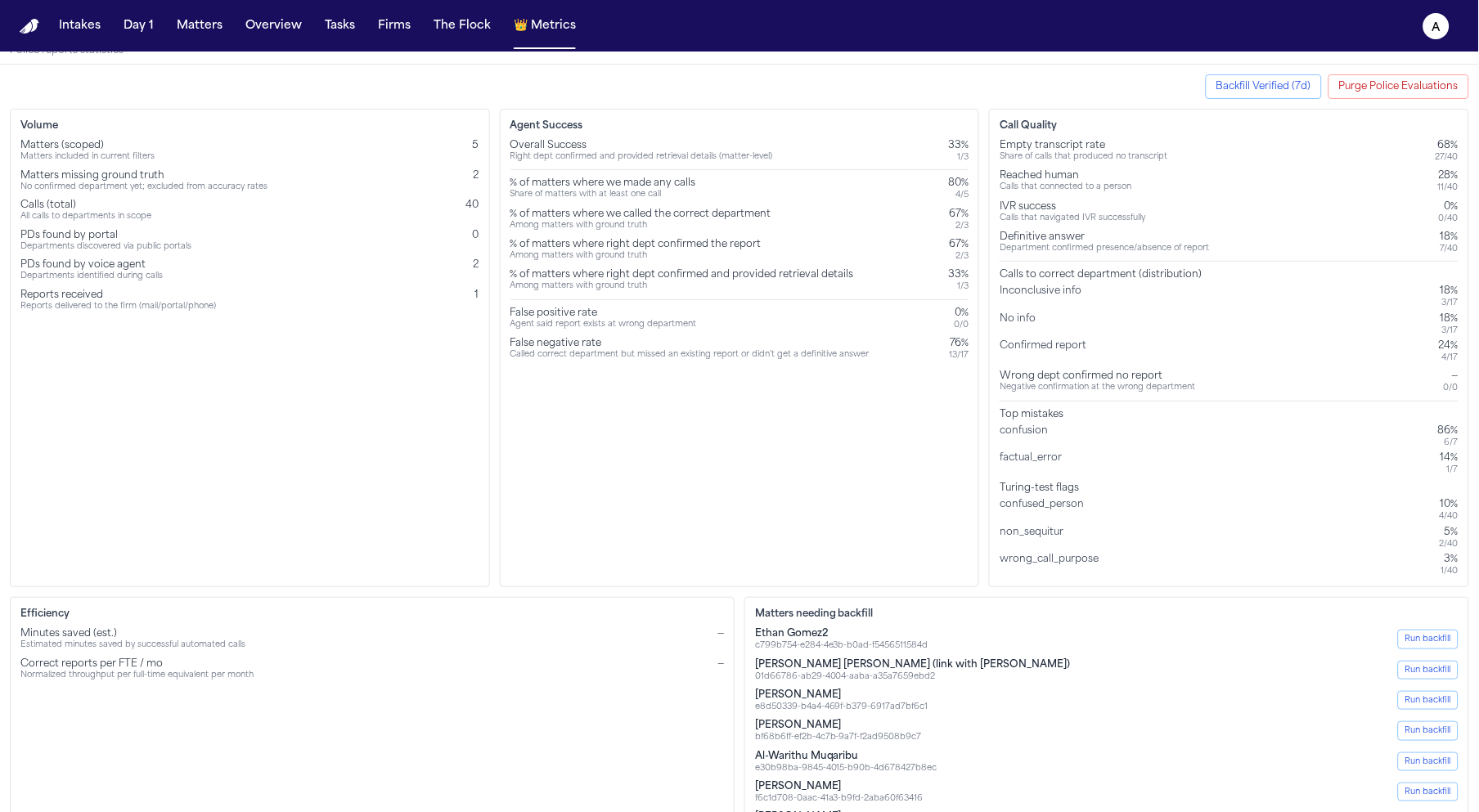
click at [1015, 144] on div "Empty transcript rate" at bounding box center [1083, 145] width 168 height 13
click at [1022, 119] on h3 "Call Quality" at bounding box center [1228, 125] width 459 height 13
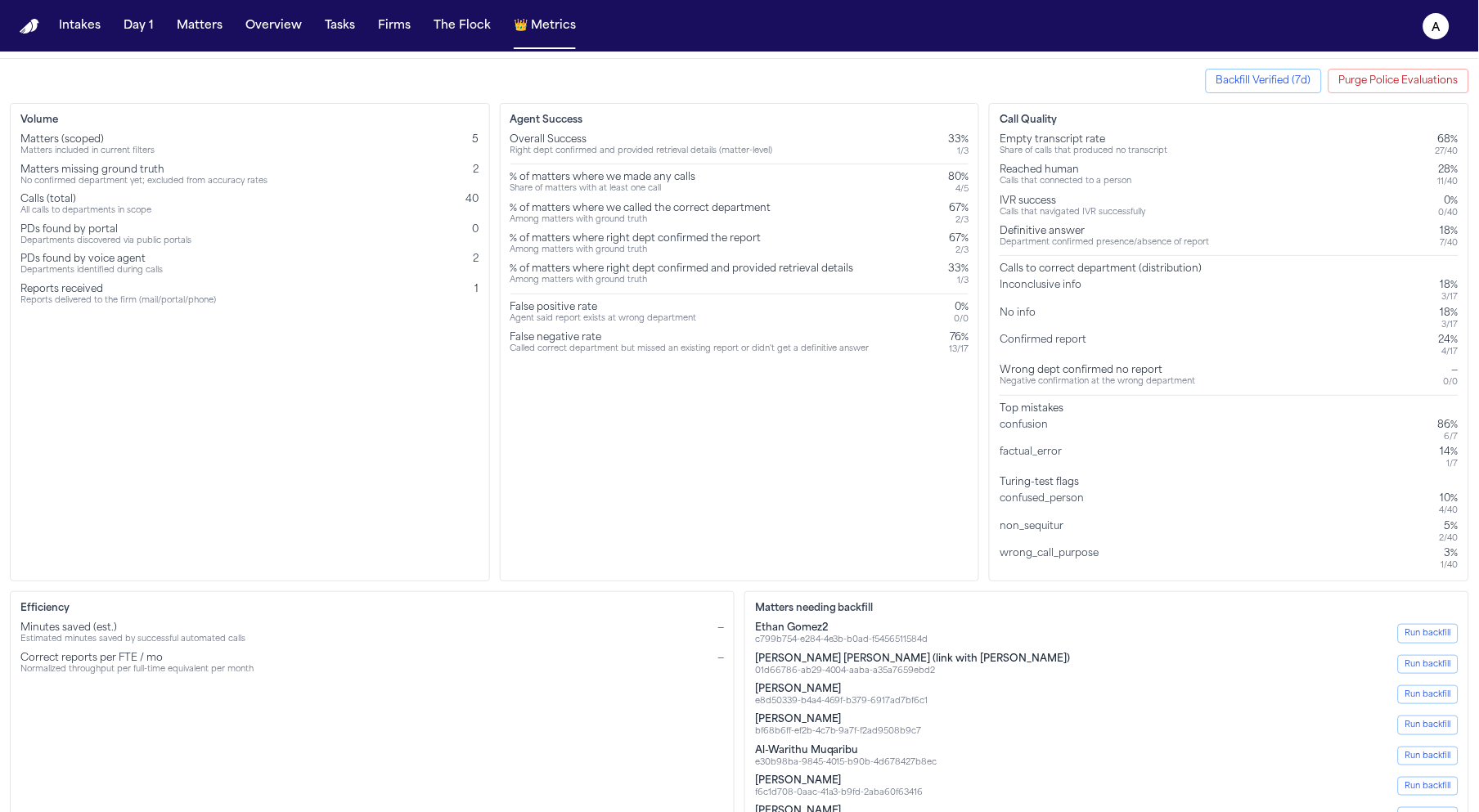
scroll to position [38, 0]
